Goal: Check status

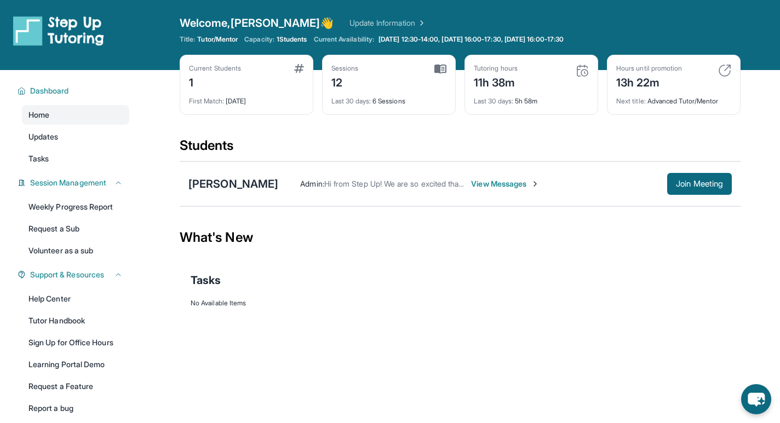
click at [657, 98] on div "Next title : Advanced Tutor/Mentor" at bounding box center [673, 97] width 115 height 15
click at [657, 87] on div "13h 22m" at bounding box center [649, 82] width 66 height 18
click at [678, 83] on div "13h 22m" at bounding box center [649, 82] width 66 height 18
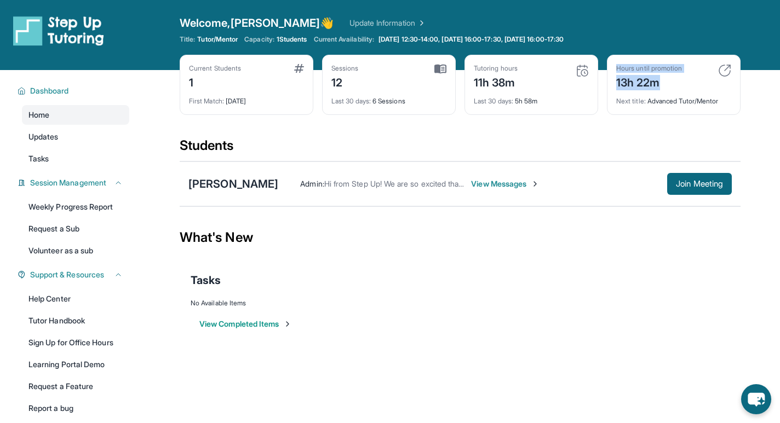
click at [678, 83] on div "13h 22m" at bounding box center [649, 82] width 66 height 18
click at [688, 83] on div "Hours until promotion 13h 22m" at bounding box center [673, 77] width 115 height 26
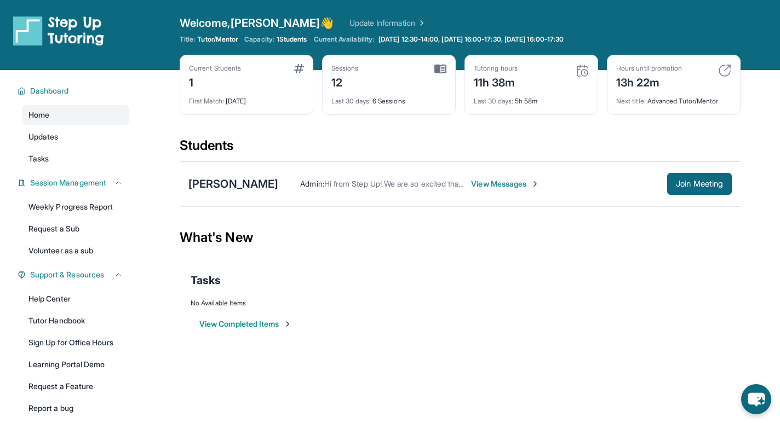
click at [696, 95] on div "Next title : Advanced Tutor/Mentor" at bounding box center [673, 97] width 115 height 15
click at [721, 95] on div "Next title : Advanced Tutor/Mentor" at bounding box center [673, 97] width 115 height 15
click at [708, 68] on div "Hours until promotion 13h 22m" at bounding box center [673, 77] width 115 height 26
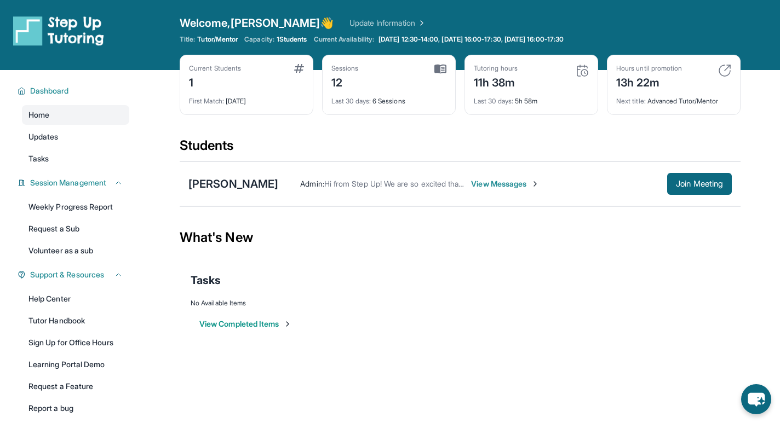
click at [718, 68] on img at bounding box center [724, 70] width 13 height 13
click at [723, 68] on img at bounding box center [724, 70] width 13 height 13
click at [728, 68] on img at bounding box center [724, 70] width 13 height 13
